Goal: Check status: Check status

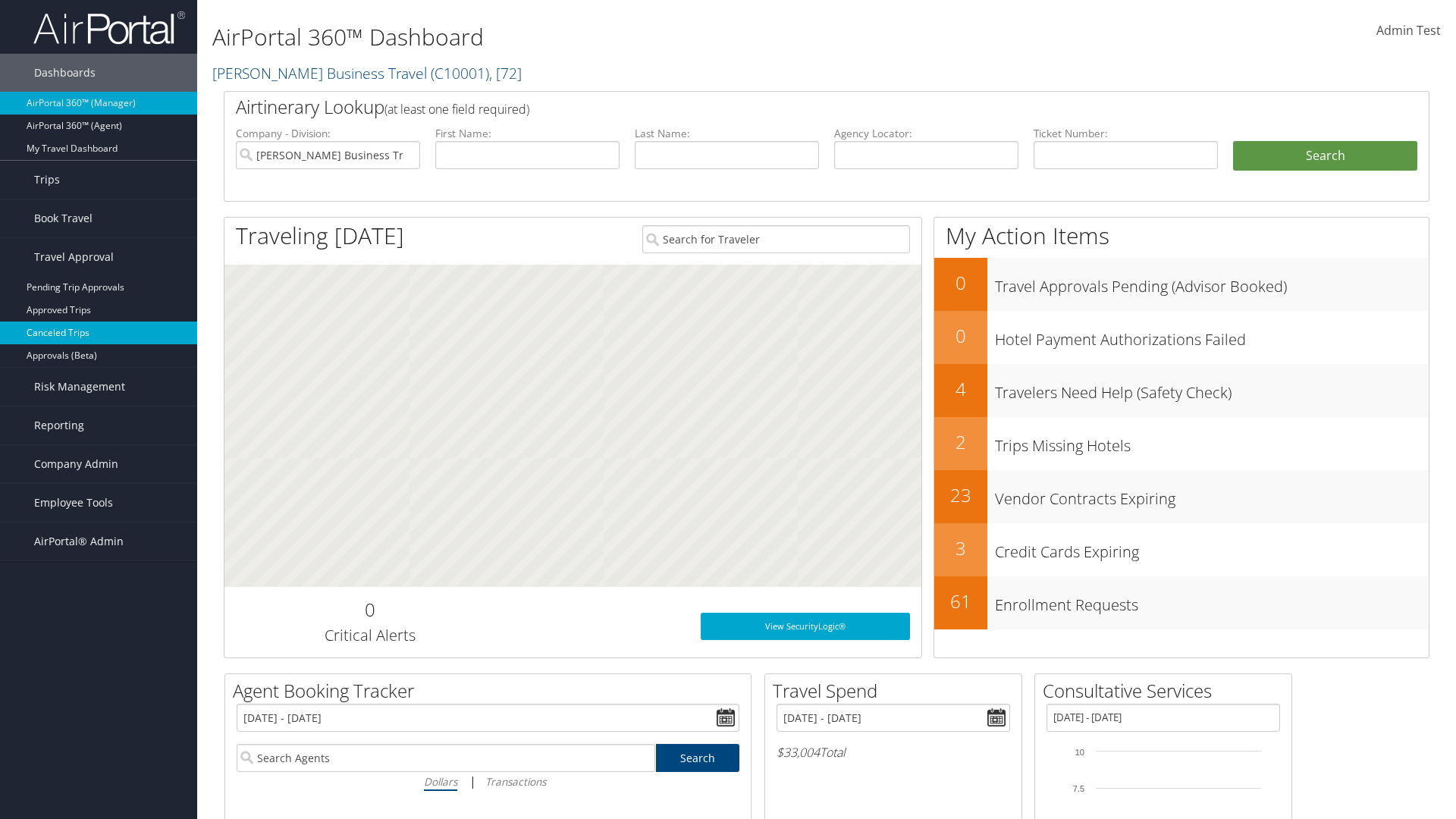
click at [99, 333] on link "Canceled Trips" at bounding box center [99, 333] width 198 height 23
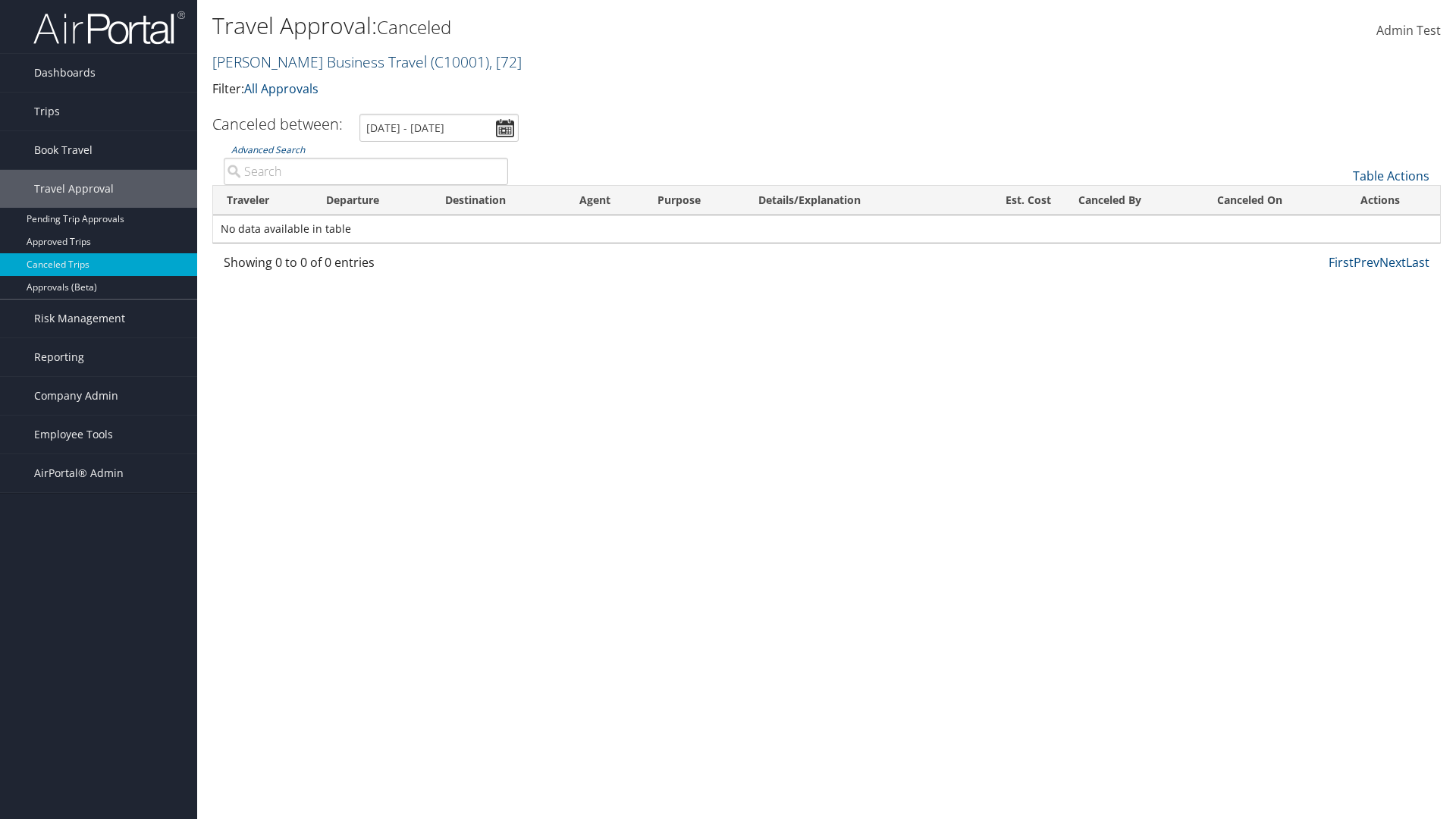
click at [312, 62] on link "[PERSON_NAME] Business Travel ( C10001 ) , [ 72 ]" at bounding box center [367, 61] width 310 height 20
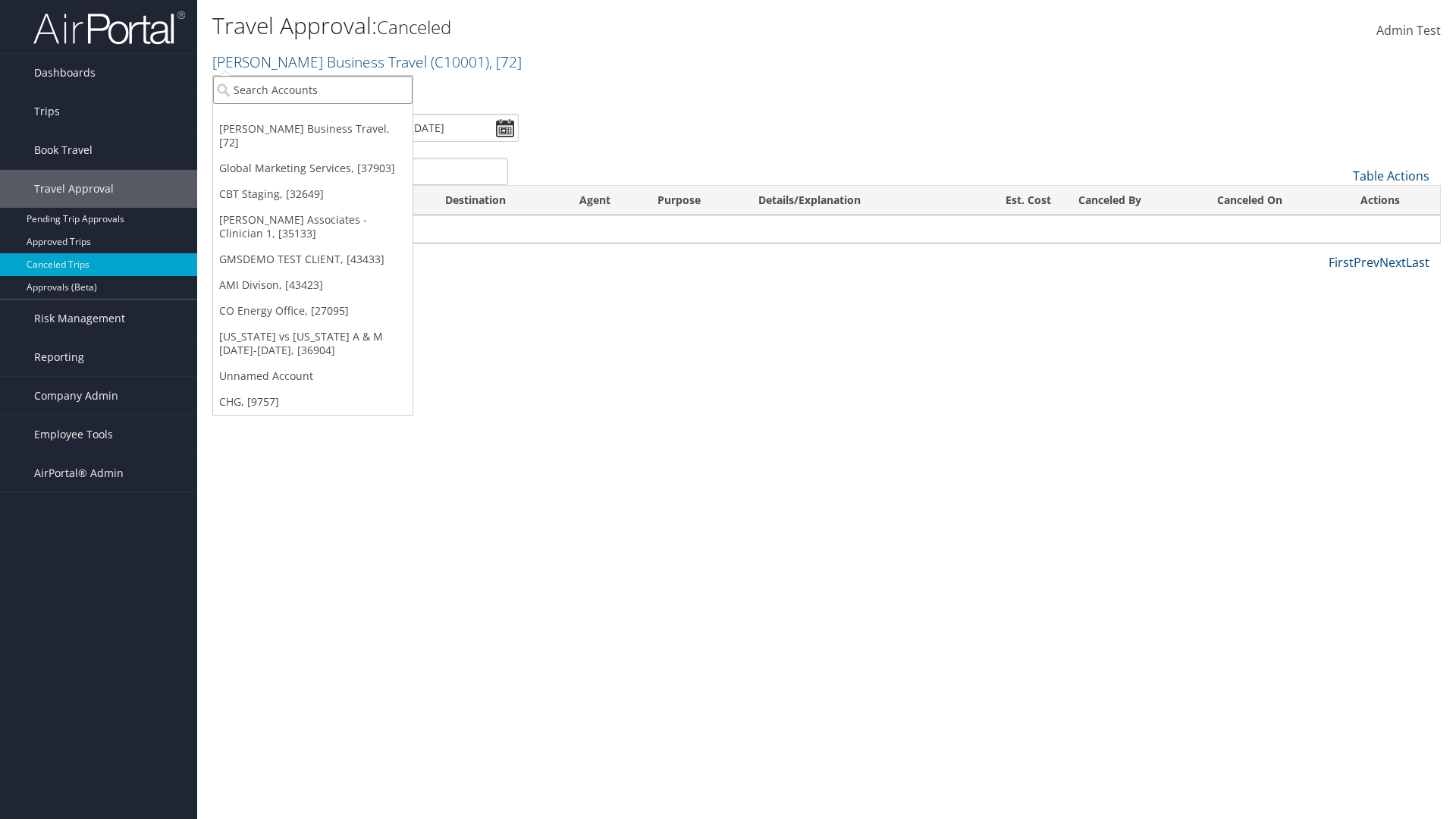
click at [312, 89] on input "search" at bounding box center [313, 90] width 199 height 28
type input "[PERSON_NAME] Business Travel"
click at [333, 117] on div "Christopherson Business Travel (C10001), [72]" at bounding box center [333, 117] width 258 height 13
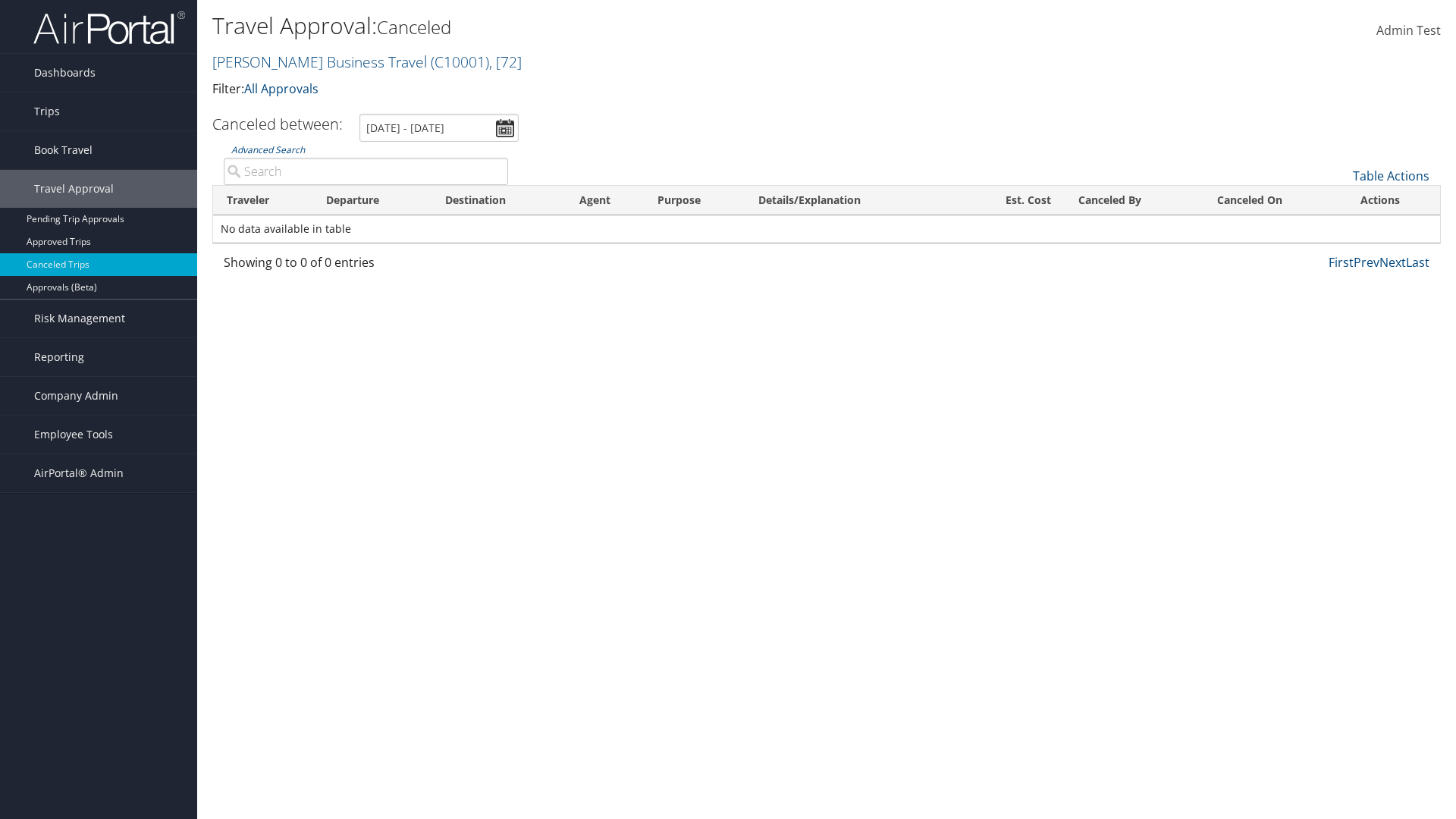
type input "Michael Cameron"
